Goal: Transaction & Acquisition: Purchase product/service

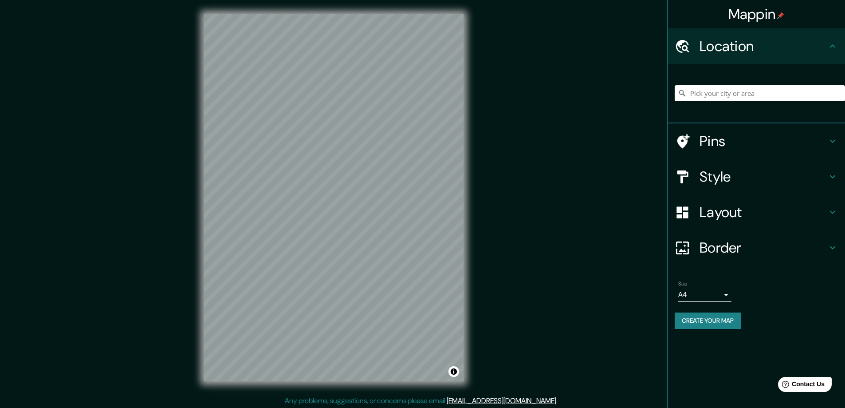
click at [711, 177] on h4 "Style" at bounding box center [764, 177] width 128 height 18
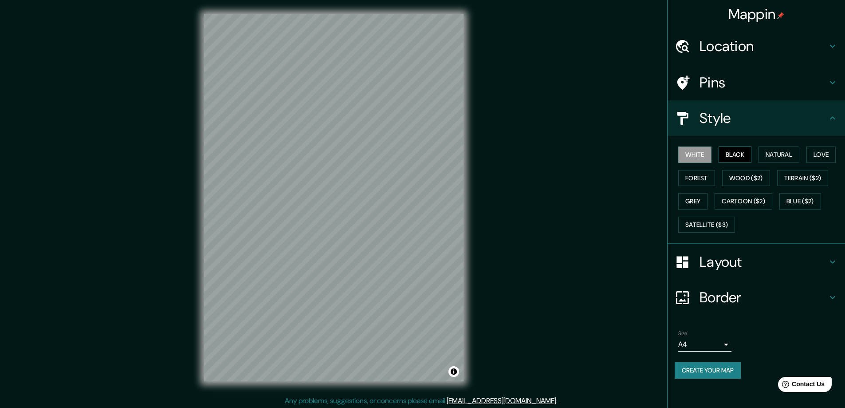
click at [737, 152] on button "Black" at bounding box center [735, 154] width 33 height 16
click at [721, 260] on h4 "Layout" at bounding box center [764, 262] width 128 height 18
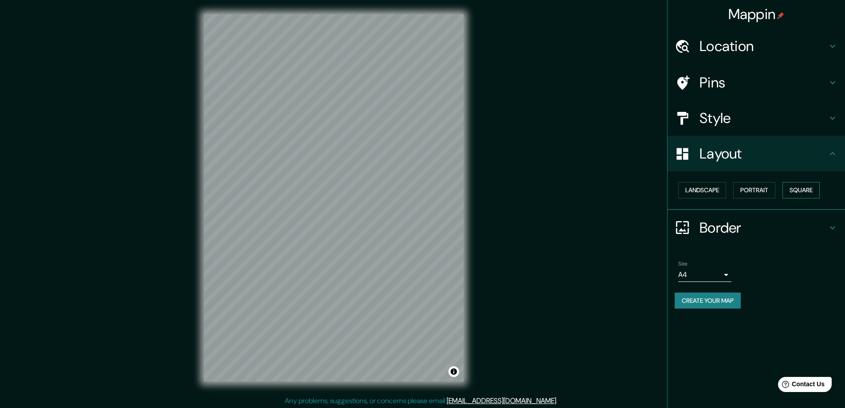
click at [803, 189] on button "Square" at bounding box center [801, 190] width 37 height 16
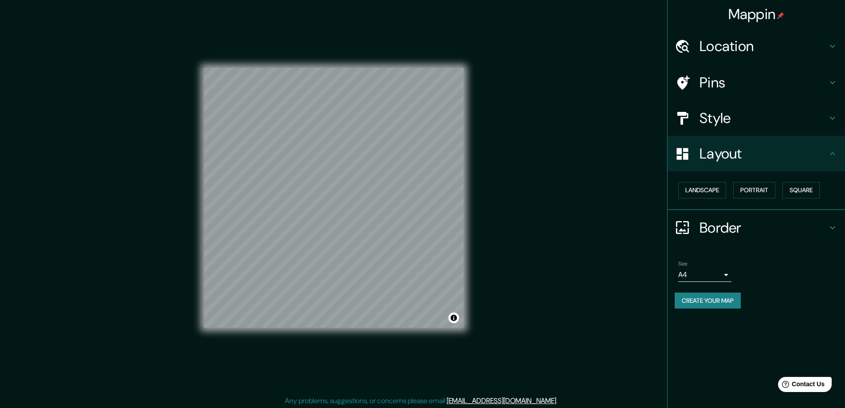
click at [725, 274] on body "Mappin Location Pins Style Layout Landscape Portrait Square Border Choose a bor…" at bounding box center [422, 204] width 845 height 408
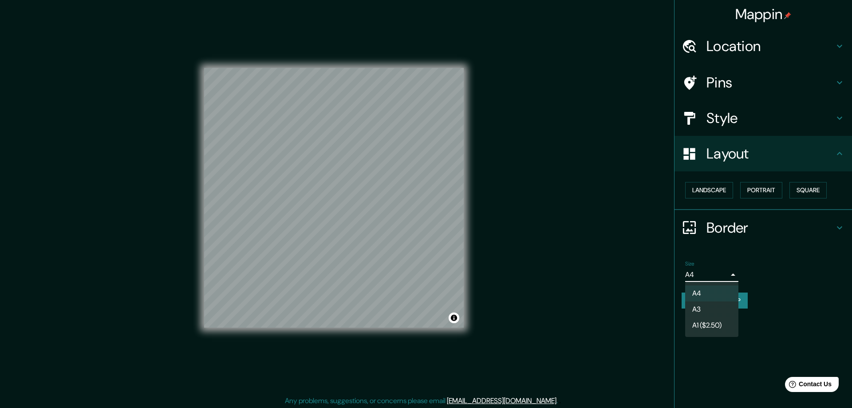
click at [699, 304] on li "A3" at bounding box center [711, 309] width 53 height 16
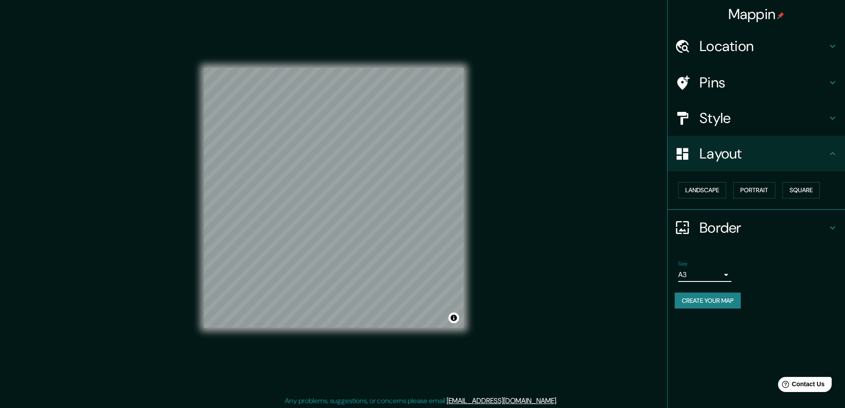
click at [719, 46] on h4 "Location" at bounding box center [764, 46] width 128 height 18
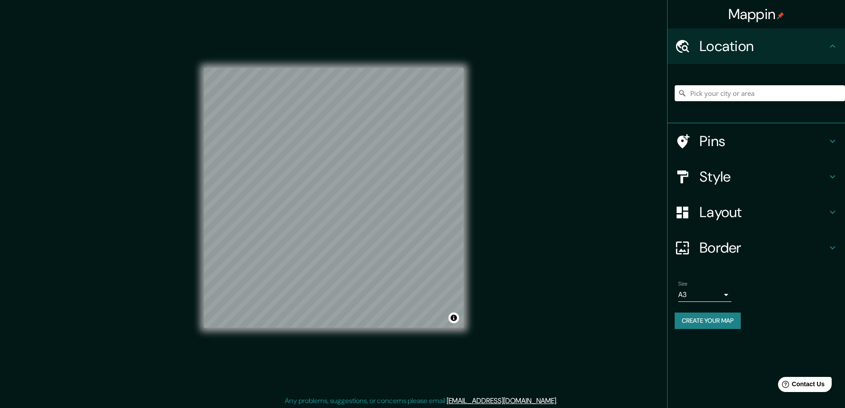
paste input "74 Isabella Blvd Korumburra VIC 3950"
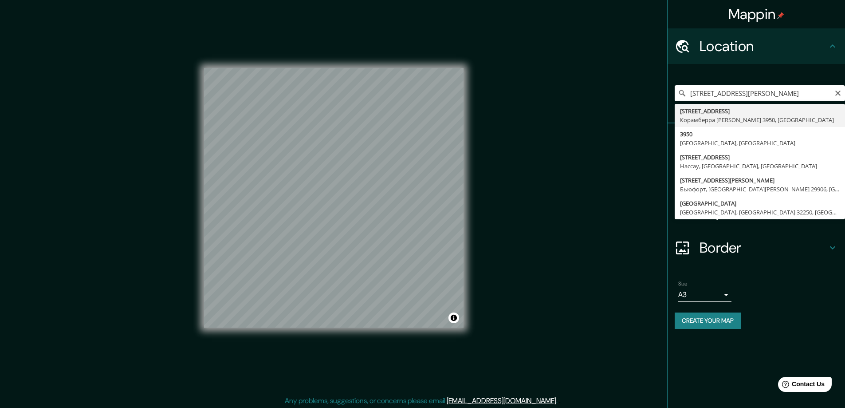
type input "74 Isabella Boulevard, Корамберра Виктория 3950, Австралия"
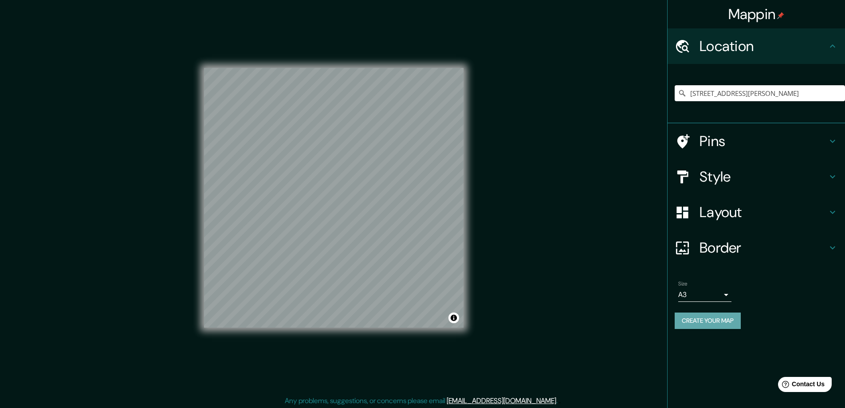
click at [696, 317] on button "Create your map" at bounding box center [708, 320] width 66 height 16
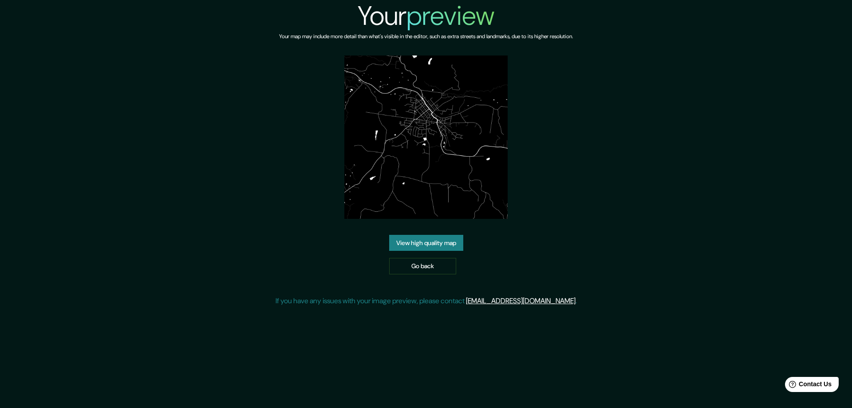
click at [412, 240] on link "View high quality map" at bounding box center [426, 243] width 74 height 16
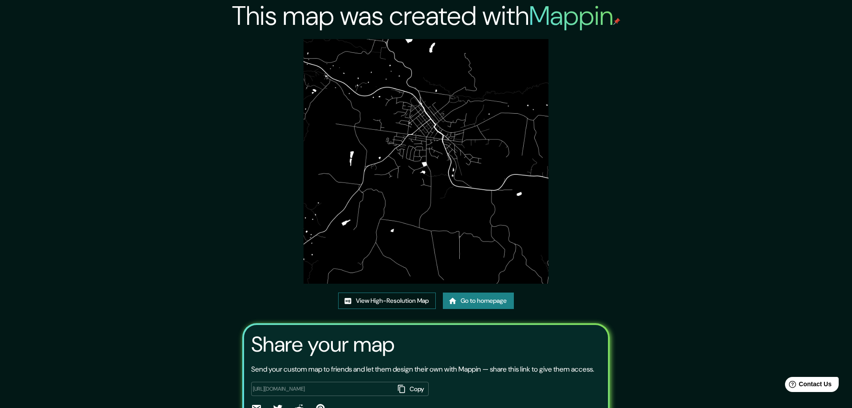
click at [376, 297] on link "View High-Resolution Map" at bounding box center [387, 300] width 98 height 16
click at [456, 299] on link "Go to homepage" at bounding box center [475, 300] width 71 height 16
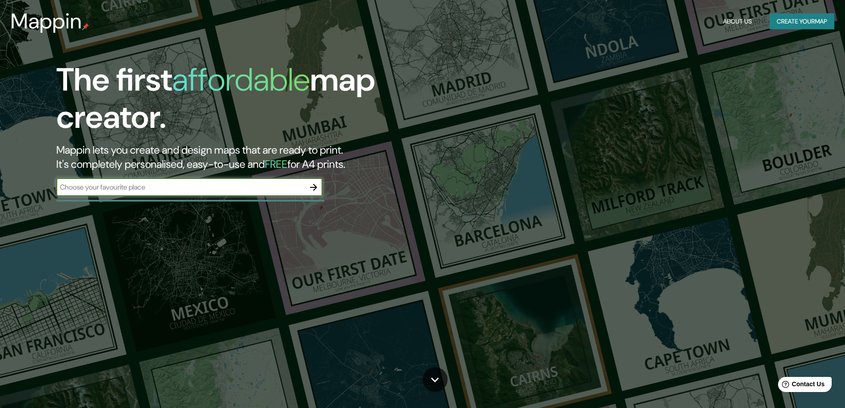
click at [313, 185] on icon "button" at bounding box center [313, 187] width 11 height 11
